Goal: Use online tool/utility: Utilize a website feature to perform a specific function

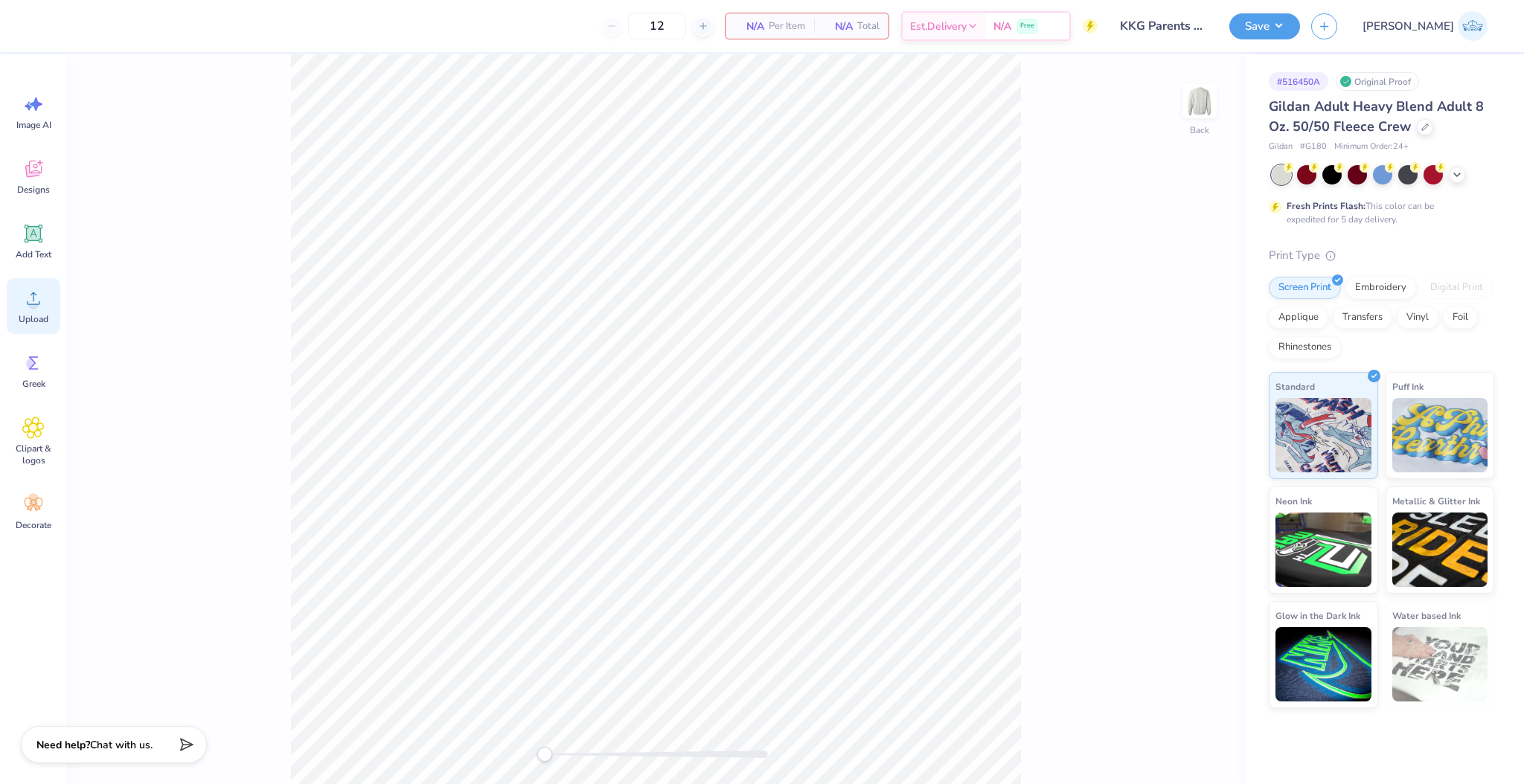
click at [39, 315] on span "Upload" at bounding box center [33, 318] width 30 height 12
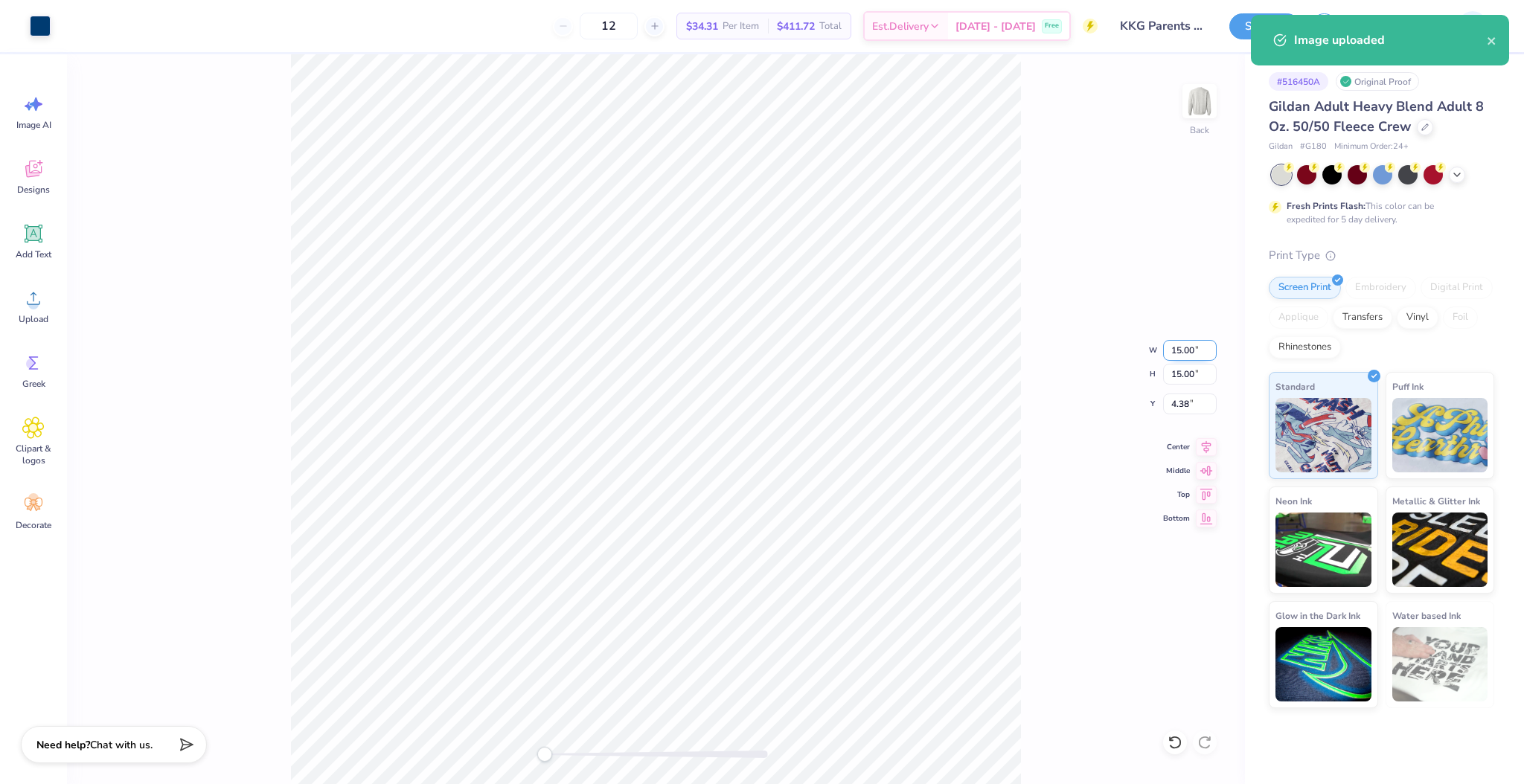
click at [1173, 352] on input "15.00" at bounding box center [1190, 350] width 54 height 21
type input "5"
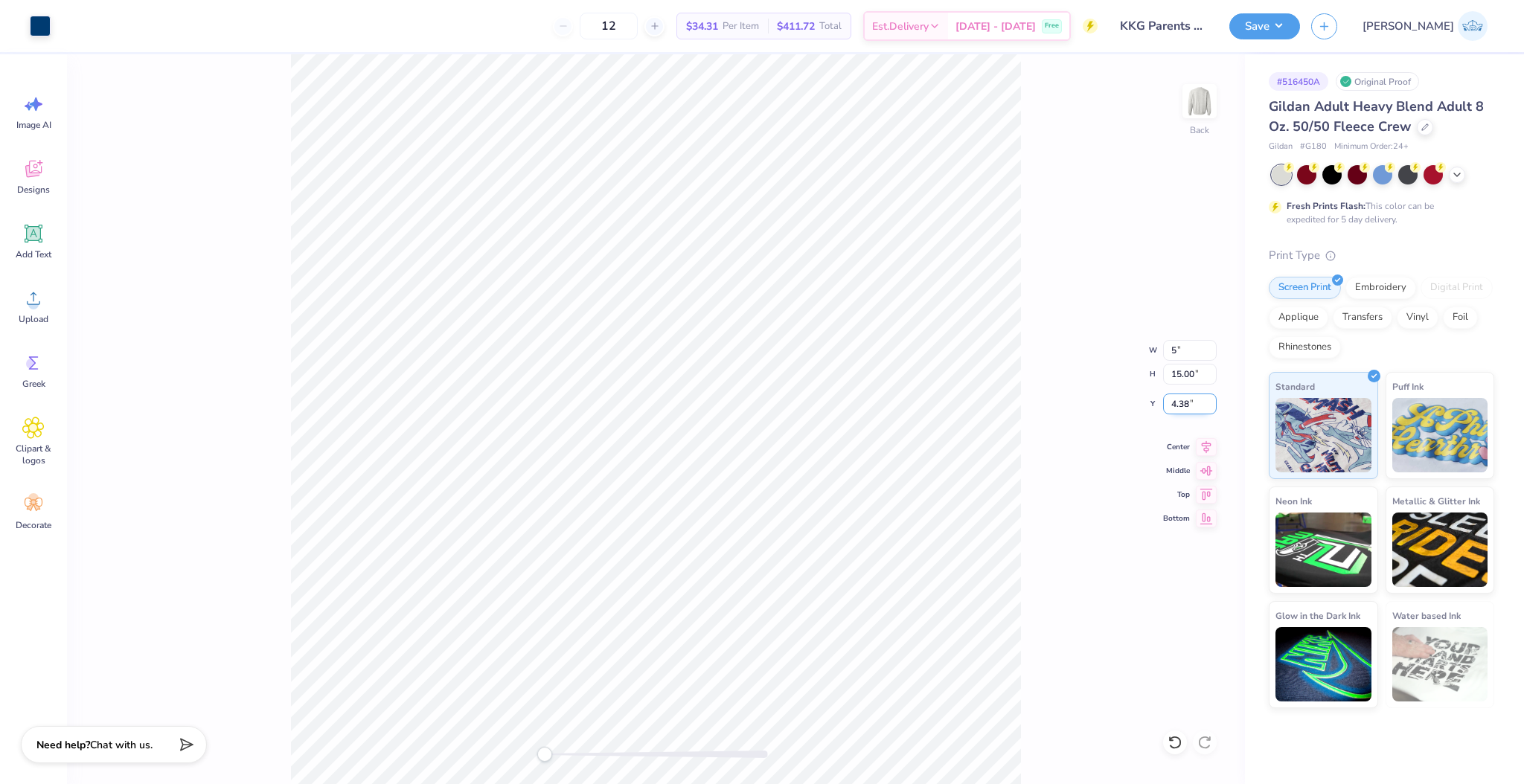
click at [1182, 394] on input "4.38" at bounding box center [1190, 404] width 54 height 21
type input "3"
click at [1196, 406] on input "3.00" at bounding box center [1190, 404] width 54 height 21
click at [1202, 449] on icon at bounding box center [1206, 445] width 21 height 18
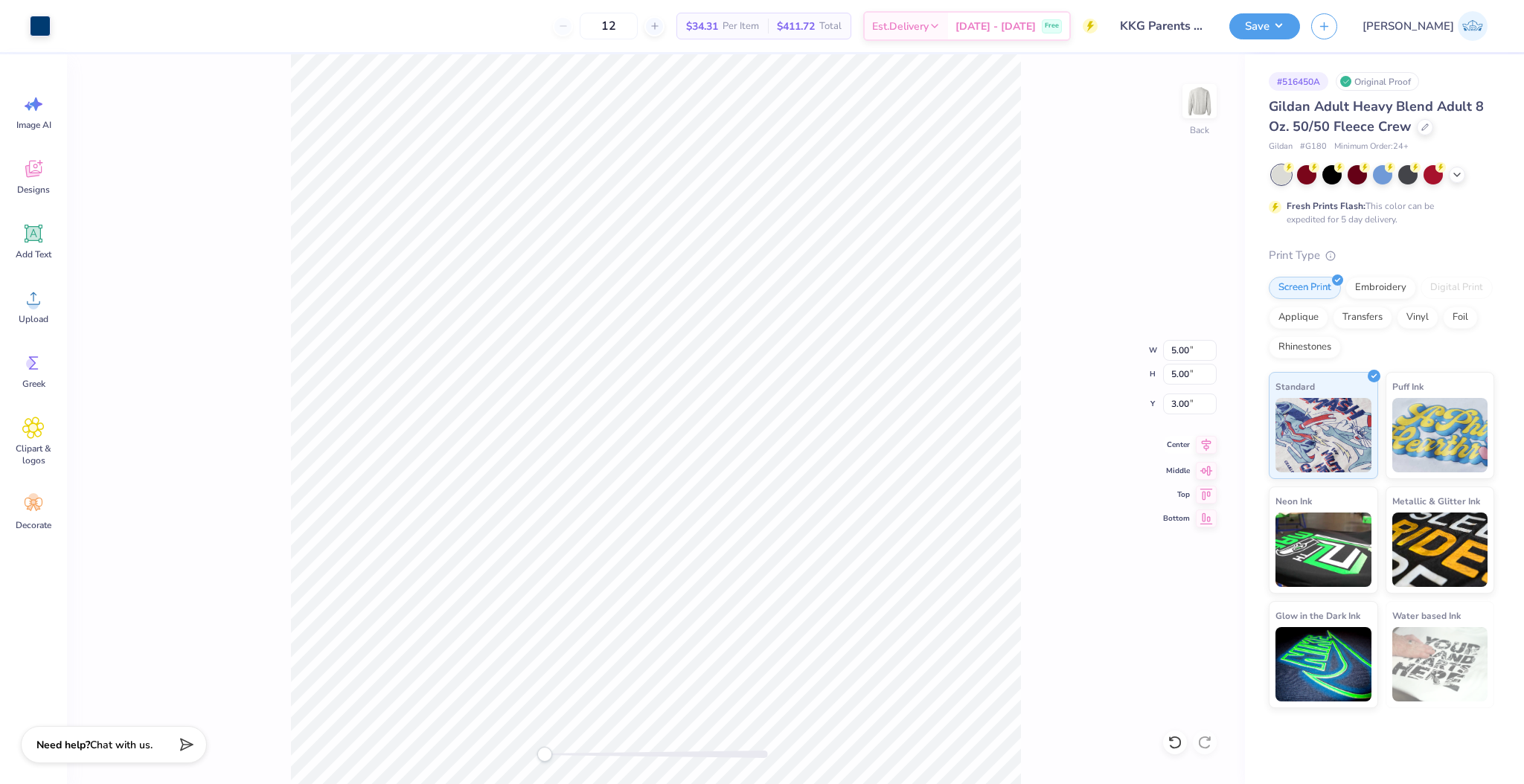
click at [1194, 444] on div "Center" at bounding box center [1190, 445] width 54 height 18
click at [1103, 154] on div "Back W 5.00 5.00 " H 5.00 5.00 " Y 3.00 3.00 " Center Middle Top Bottom" at bounding box center [655, 419] width 1178 height 730
click at [1180, 111] on div "Back W 5.00 H 5.00 Y 3.00 Center Middle Top Bottom" at bounding box center [655, 419] width 1178 height 730
click at [1198, 104] on img at bounding box center [1199, 101] width 59 height 59
click at [50, 298] on div "Upload" at bounding box center [33, 305] width 54 height 56
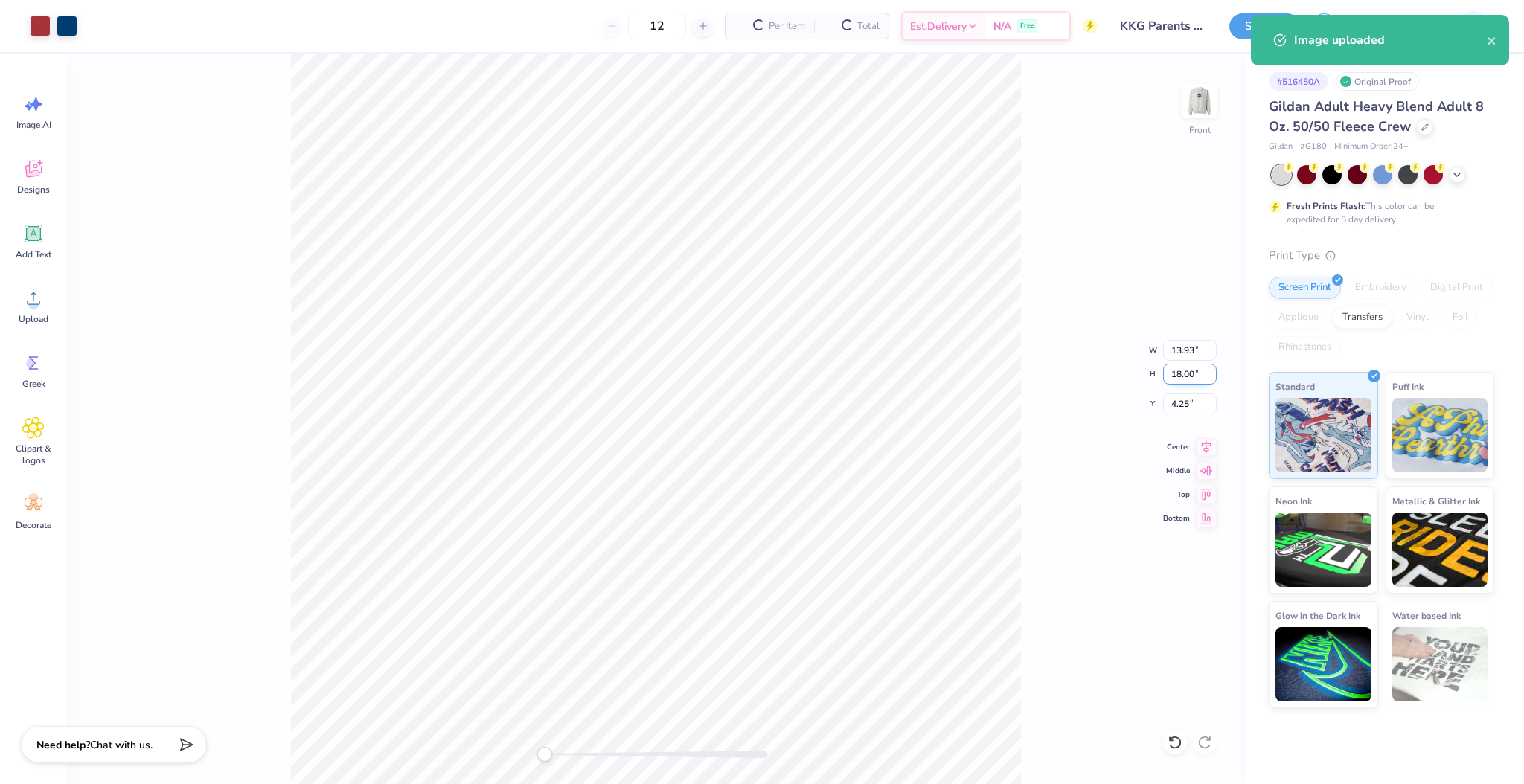
click at [1176, 369] on input "18.00" at bounding box center [1190, 375] width 54 height 21
type input "15"
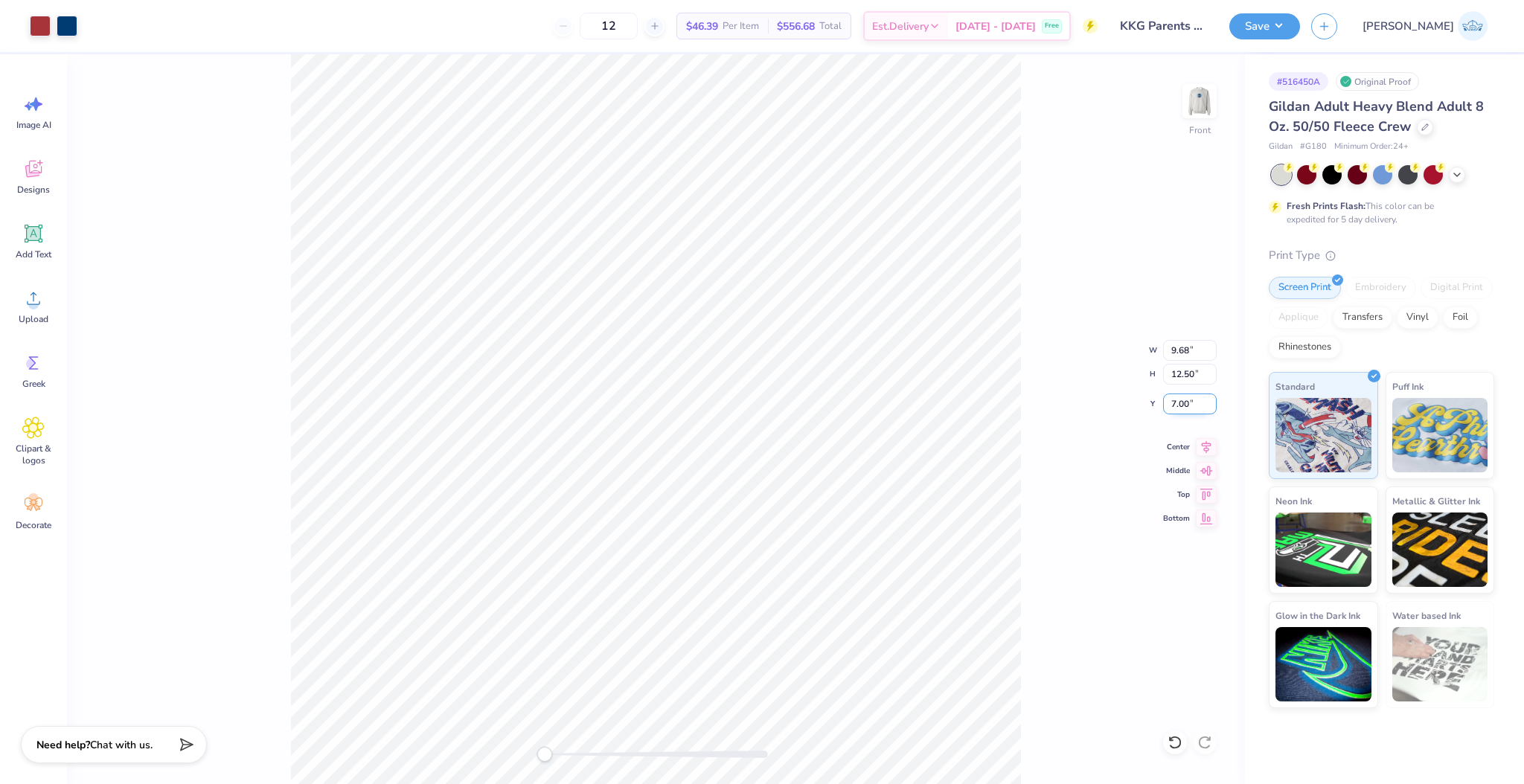
click at [1179, 393] on input "7.00" at bounding box center [1190, 404] width 54 height 21
type input "3"
click at [1196, 442] on icon at bounding box center [1206, 445] width 21 height 18
drag, startPoint x: 542, startPoint y: 751, endPoint x: 563, endPoint y: 758, distance: 22.1
click at [563, 758] on div "Accessibility label" at bounding box center [563, 754] width 15 height 15
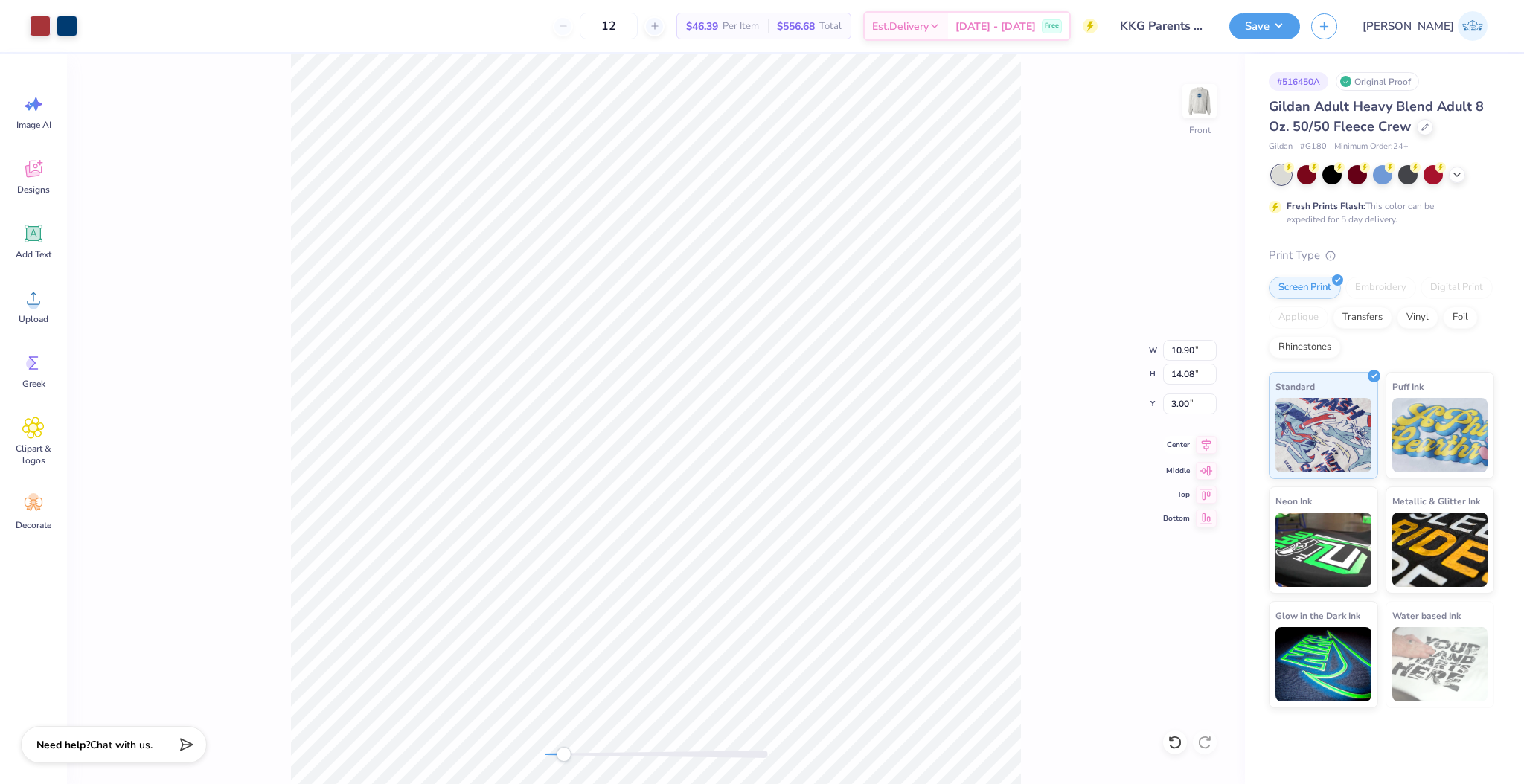
click at [1197, 443] on icon at bounding box center [1206, 445] width 21 height 18
click at [523, 753] on div "Front W 10.90 10.90 " H 14.08 14.08 " Y 3.00 3.00 " Center Middle Top Bottom" at bounding box center [655, 419] width 1178 height 730
click at [1182, 401] on input "3.00" at bounding box center [1190, 404] width 54 height 21
click at [1300, 33] on button "Save" at bounding box center [1264, 24] width 71 height 26
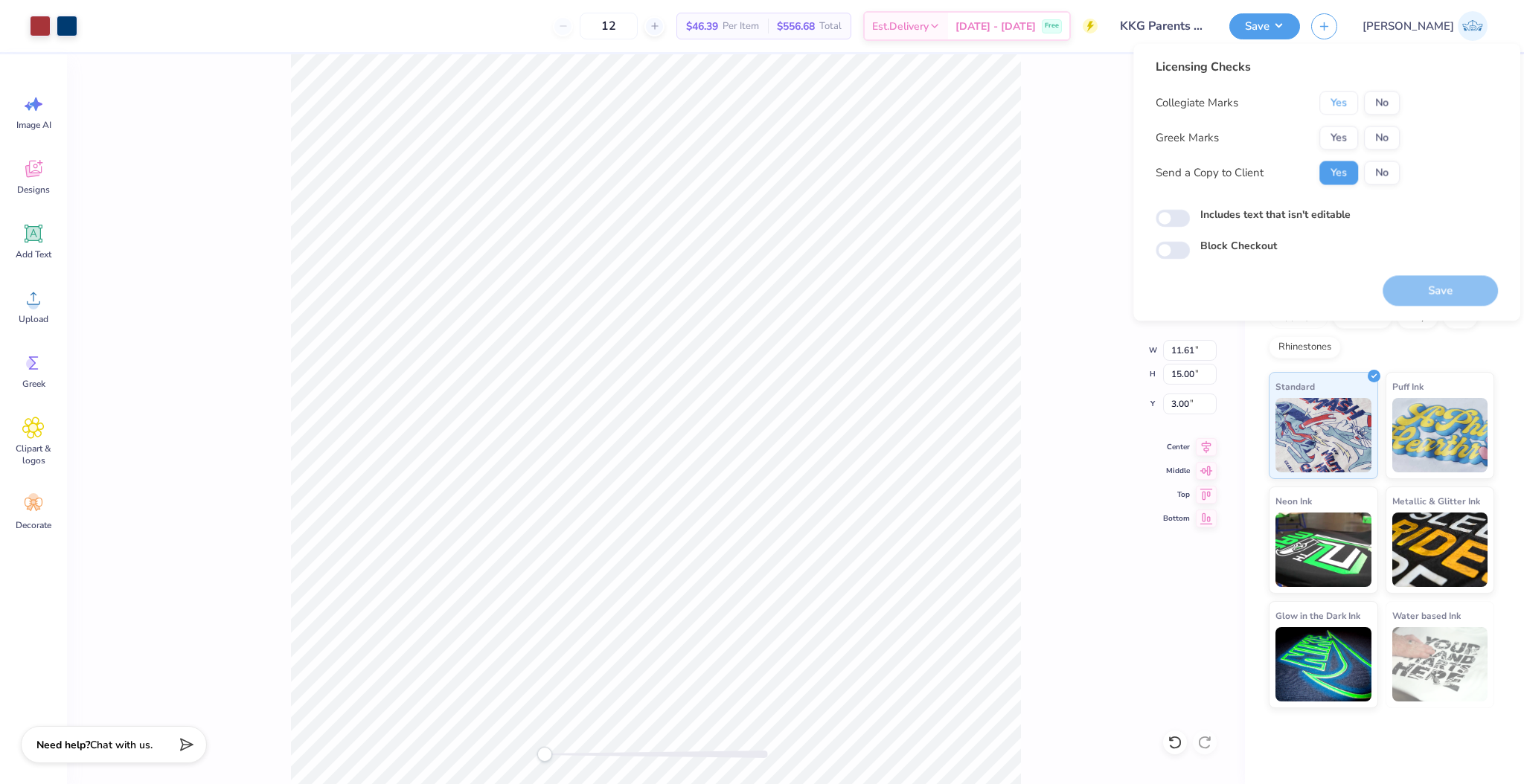
drag, startPoint x: 1351, startPoint y: 101, endPoint x: 1346, endPoint y: 120, distance: 19.6
click at [1348, 104] on button "Yes" at bounding box center [1339, 102] width 39 height 24
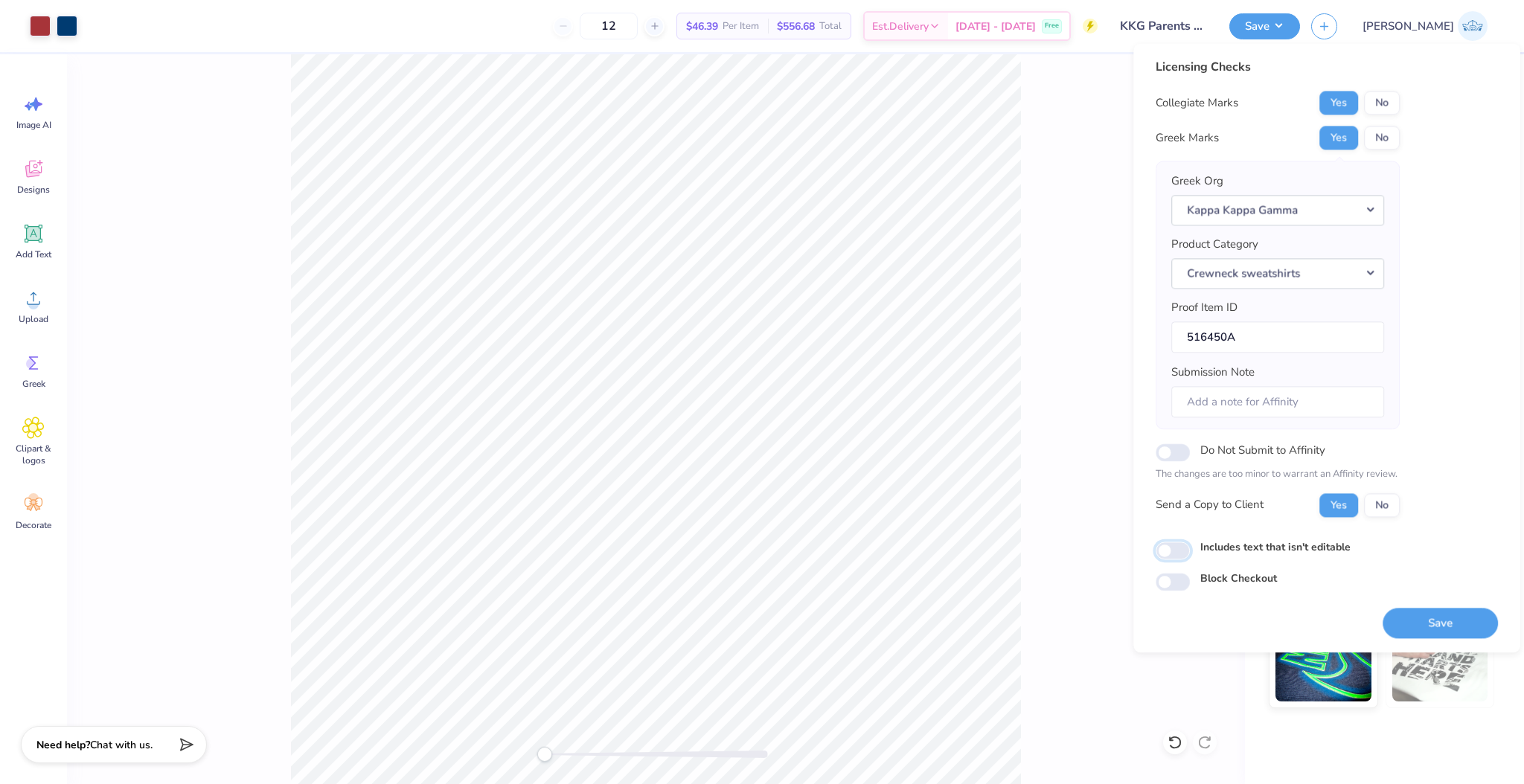
click at [1186, 549] on input "Includes text that isn't editable" at bounding box center [1173, 551] width 34 height 18
checkbox input "true"
click at [1444, 618] on button "Save" at bounding box center [1440, 623] width 115 height 31
